Goal: Task Accomplishment & Management: Use online tool/utility

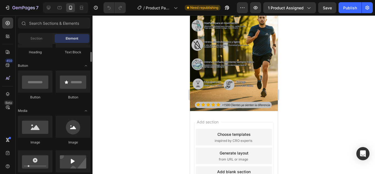
scroll to position [109, 0]
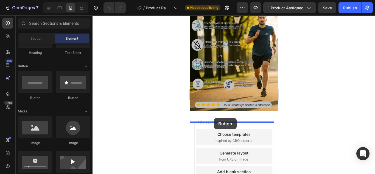
drag, startPoint x: 228, startPoint y: 103, endPoint x: 213, endPoint y: 138, distance: 38.3
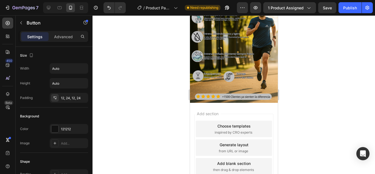
scroll to position [292, 0]
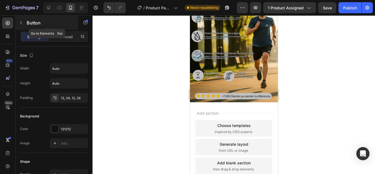
click at [22, 24] on icon "button" at bounding box center [21, 23] width 4 height 4
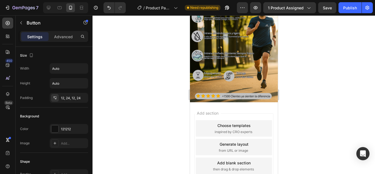
click at [56, 33] on div "Advanced" at bounding box center [63, 36] width 27 height 9
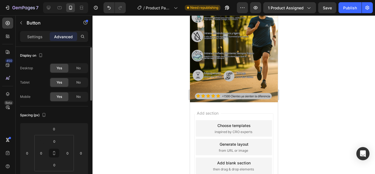
scroll to position [238, 0]
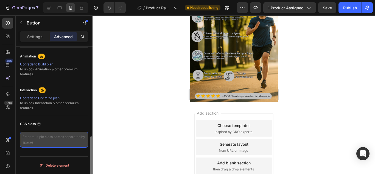
click at [45, 140] on textarea at bounding box center [54, 139] width 68 height 16
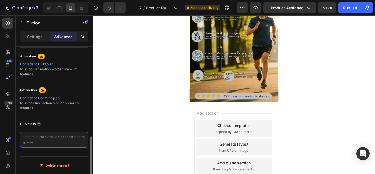
paste textarea "rsi-cod-form-gempages-button-overwrite rsi-cod-form-is-gempage"
type textarea "rsi-cod-form-gempages-button-overwrite rsi-cod-form-is-gempage"
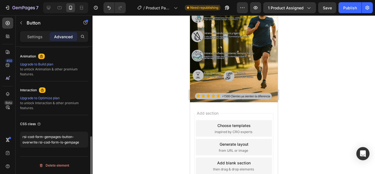
click at [77, 125] on div "CSS class" at bounding box center [54, 123] width 68 height 9
click at [126, 120] on div at bounding box center [233, 94] width 282 height 158
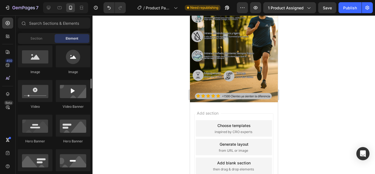
scroll to position [140, 0]
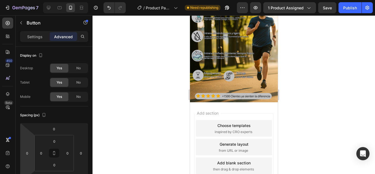
scroll to position [238, 0]
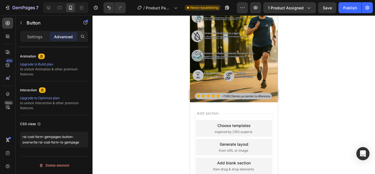
click at [146, 134] on div at bounding box center [233, 94] width 282 height 158
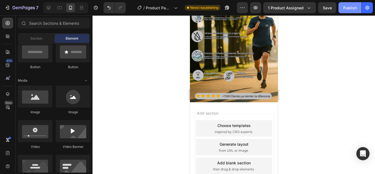
click at [347, 10] on div "Publish" at bounding box center [350, 8] width 14 height 6
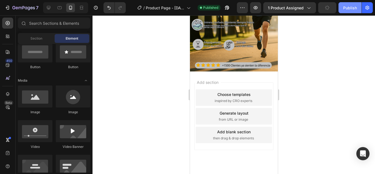
click at [353, 10] on div "Publish" at bounding box center [350, 8] width 14 height 6
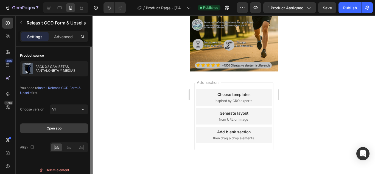
scroll to position [5, 0]
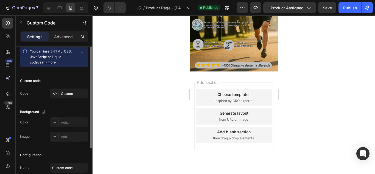
scroll to position [0, 0]
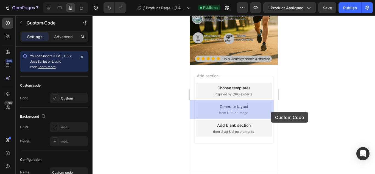
drag, startPoint x: 264, startPoint y: 111, endPoint x: 270, endPoint y: 112, distance: 6.1
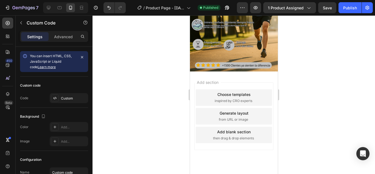
click at [168, 43] on div at bounding box center [233, 94] width 282 height 158
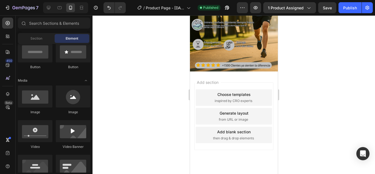
click at [168, 43] on div at bounding box center [233, 94] width 282 height 158
